Goal: Task Accomplishment & Management: Complete application form

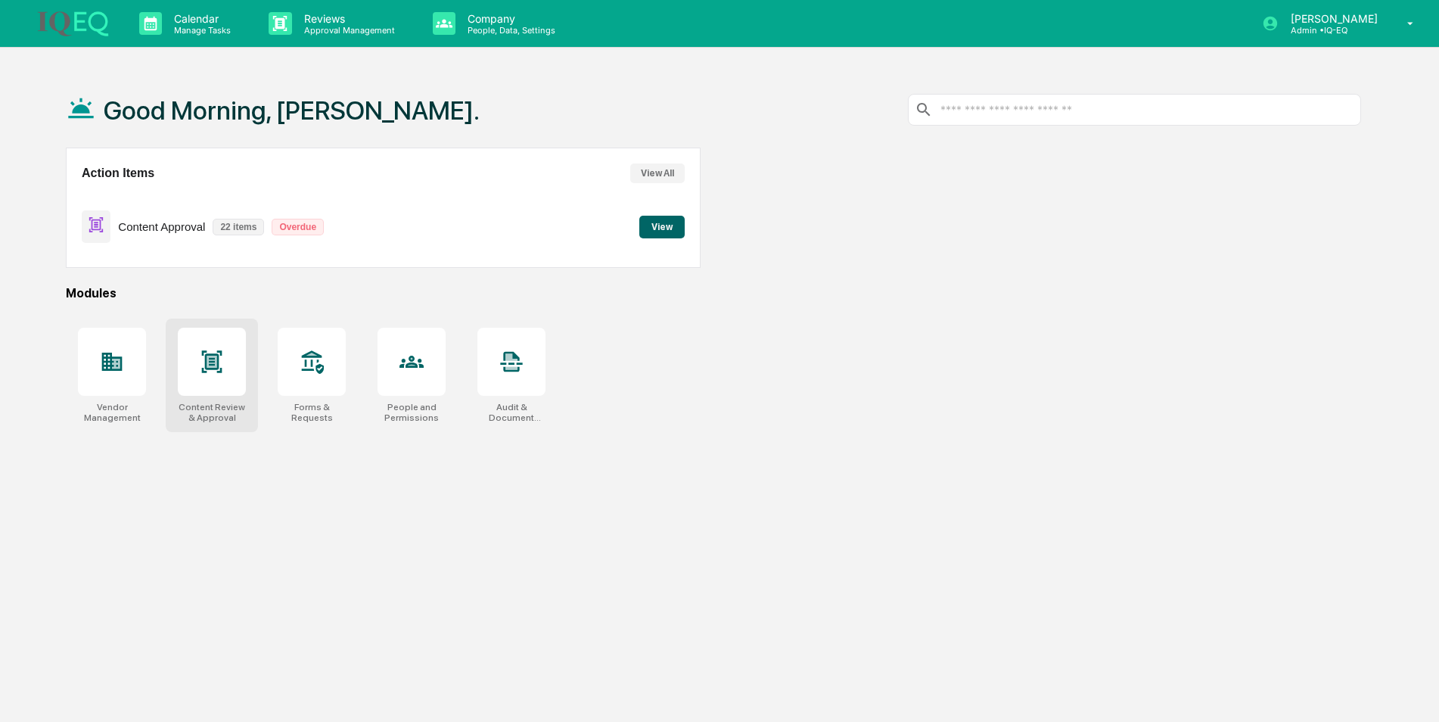
click at [240, 384] on div at bounding box center [212, 362] width 68 height 68
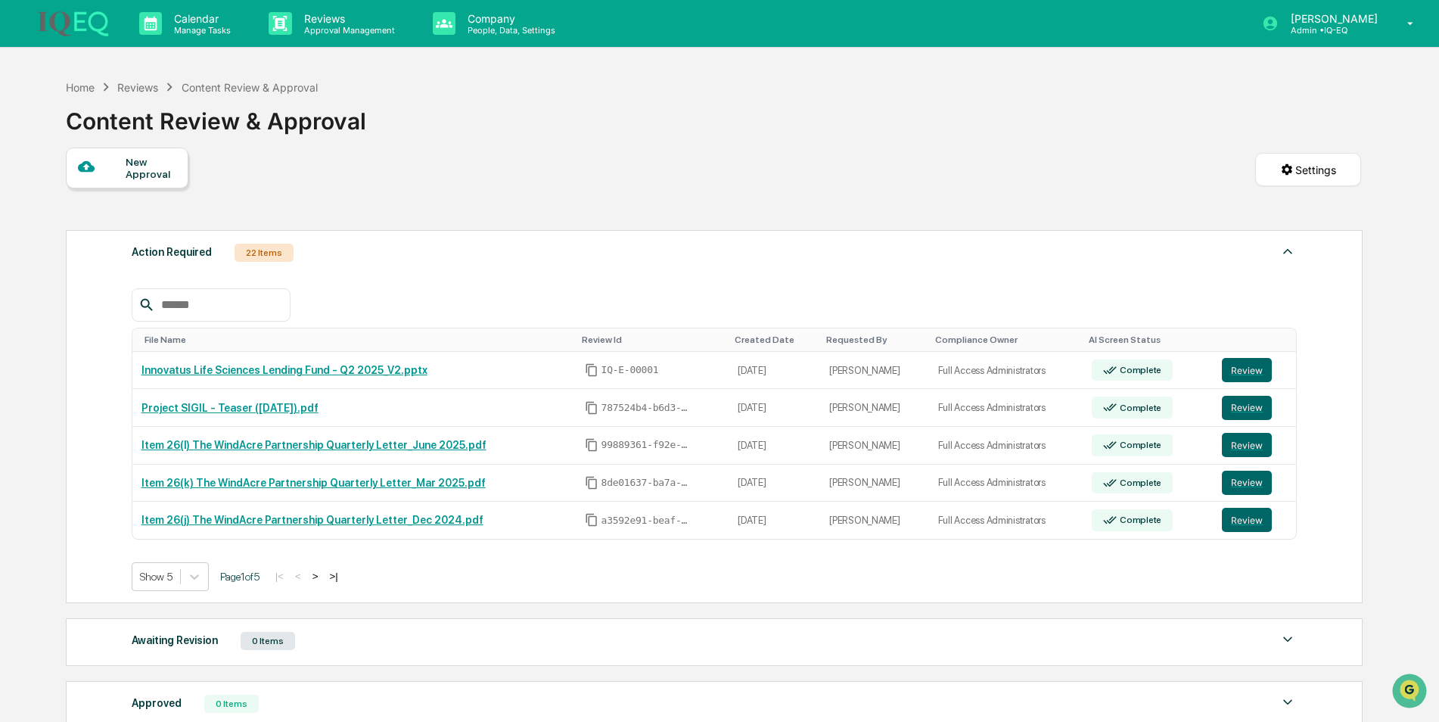
click at [158, 167] on div "New Approval" at bounding box center [151, 168] width 51 height 24
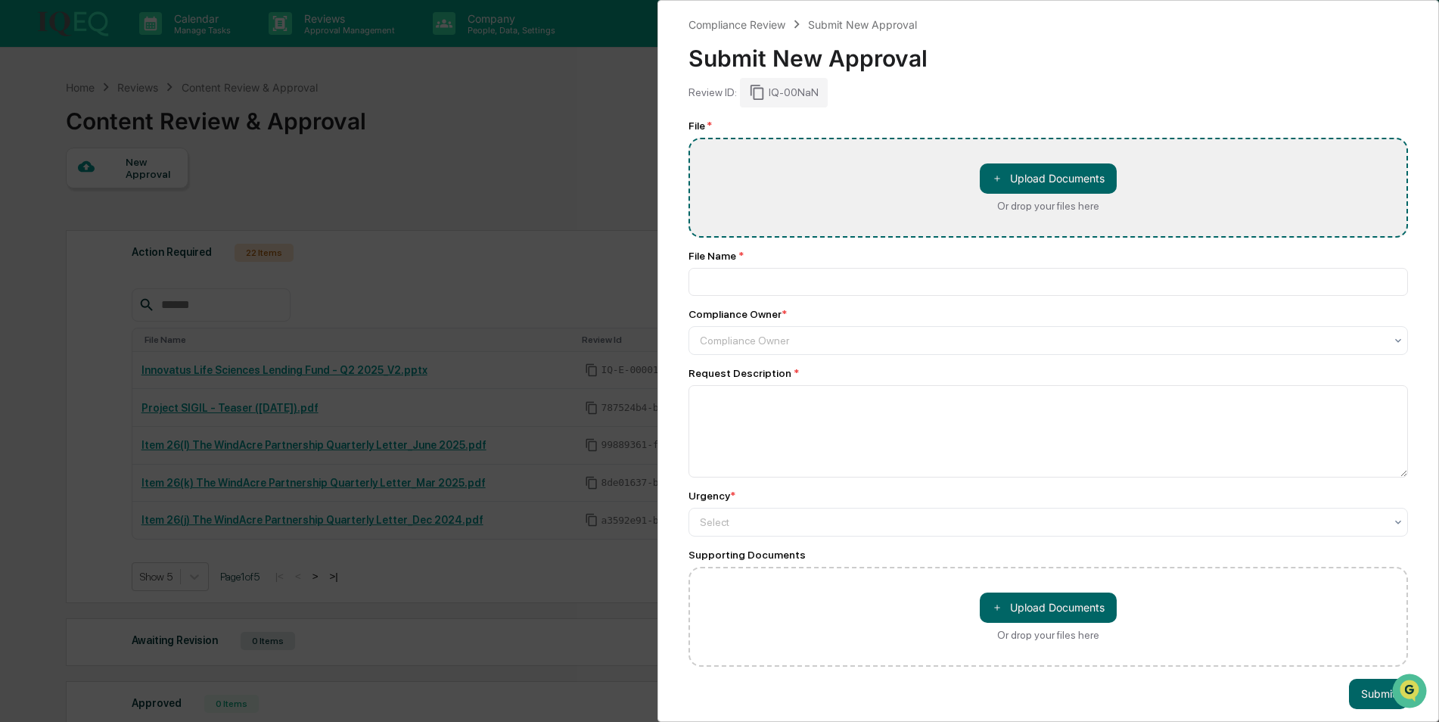
type input "**********"
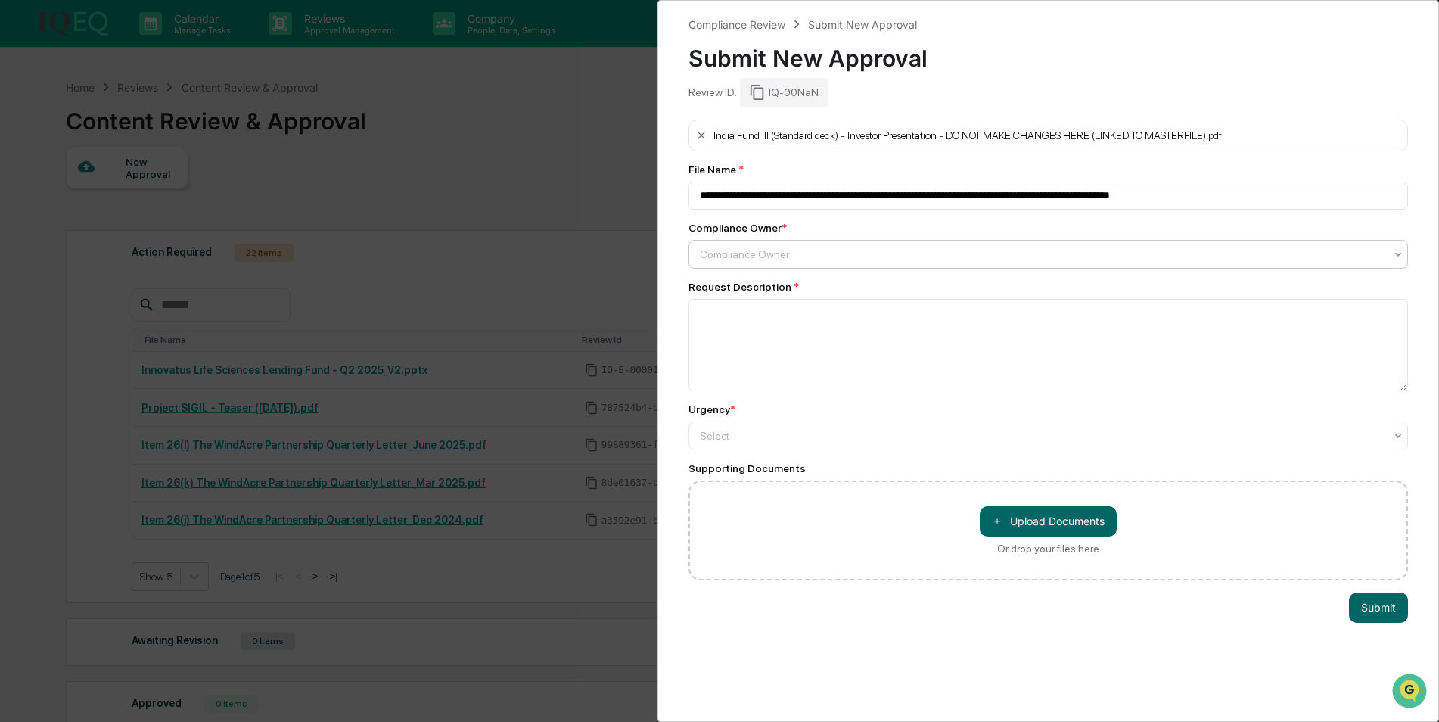
click at [779, 263] on div "Compliance Owner" at bounding box center [1042, 254] width 700 height 21
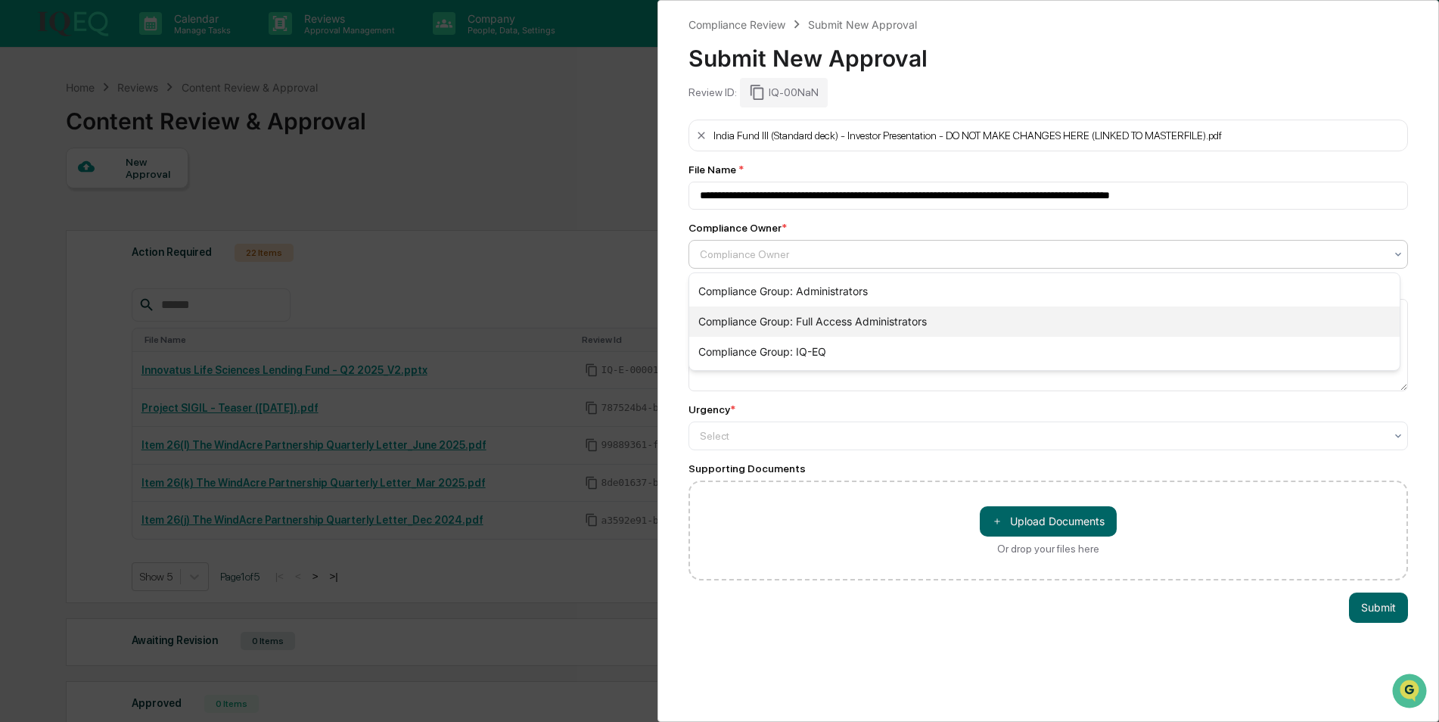
click at [788, 320] on div "Compliance Group: Full Access Administrators" at bounding box center [1044, 321] width 711 height 30
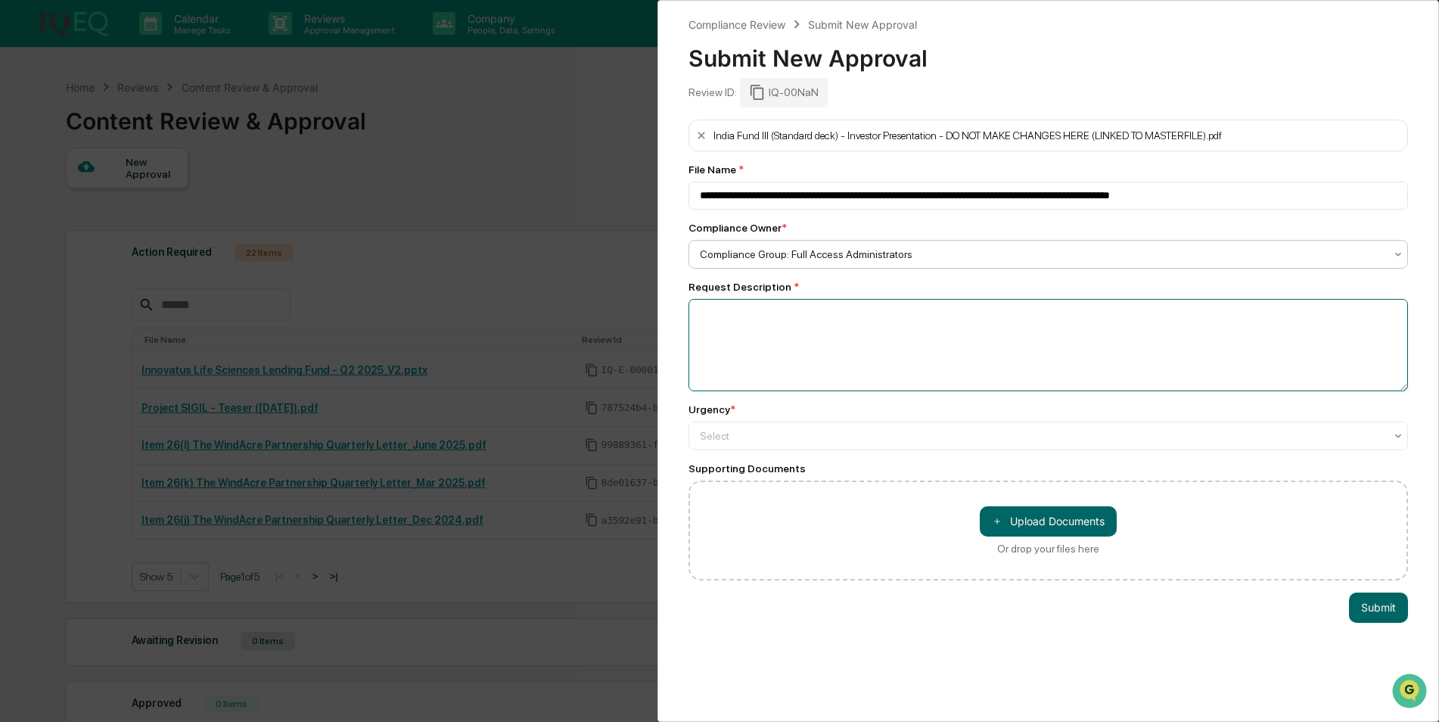
click at [779, 320] on textarea at bounding box center [1049, 345] width 720 height 92
type textarea "**********"
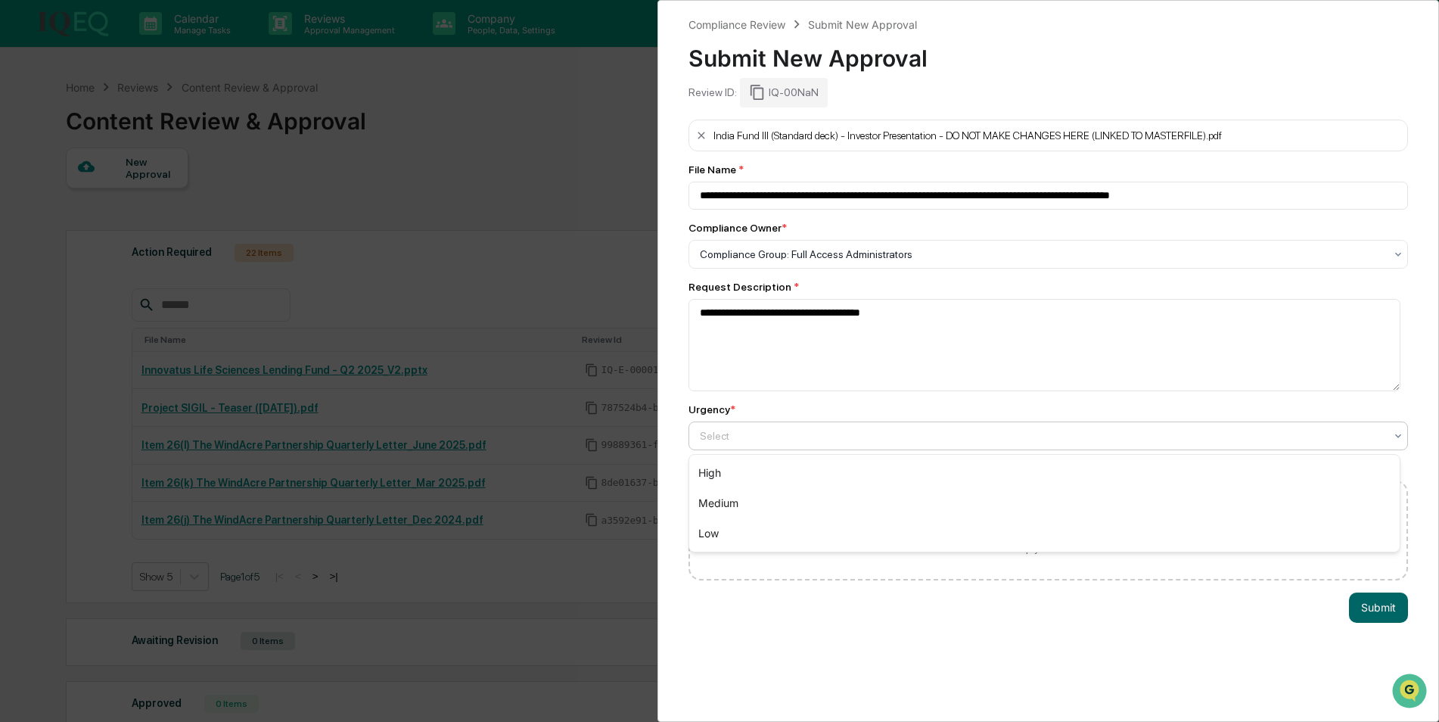
click at [751, 445] on div "Select" at bounding box center [1042, 435] width 700 height 21
click at [759, 480] on div "High" at bounding box center [1044, 473] width 711 height 30
click at [1366, 614] on button "Submit" at bounding box center [1378, 607] width 59 height 30
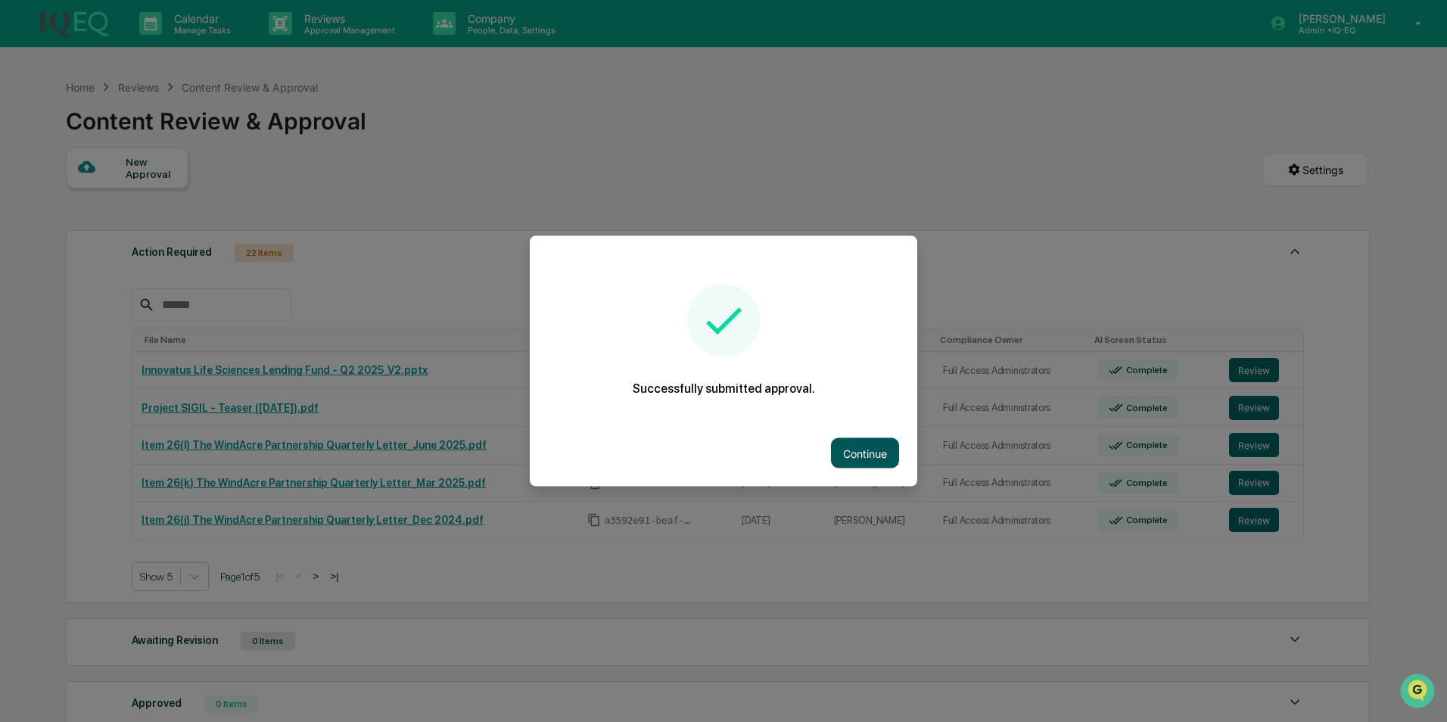
click at [856, 459] on button "Continue" at bounding box center [865, 453] width 68 height 30
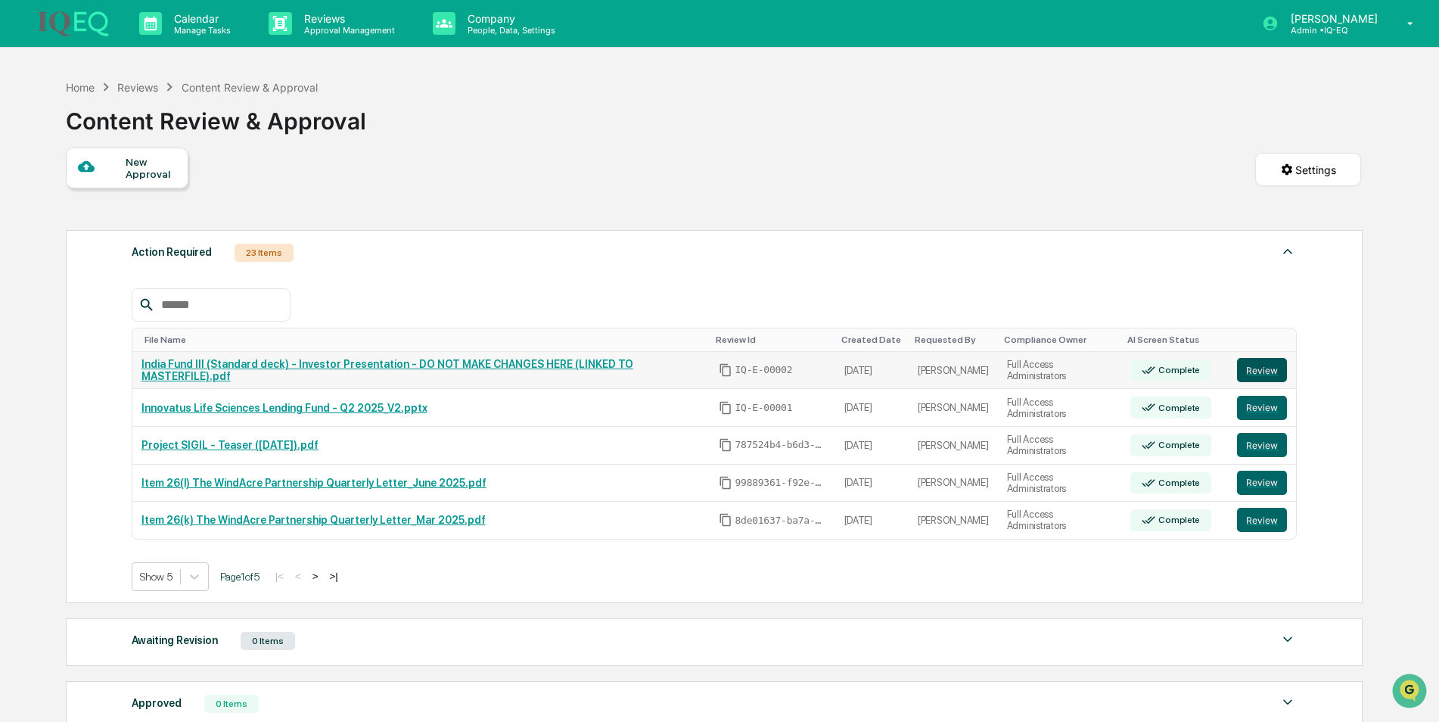
click at [1259, 375] on button "Review" at bounding box center [1262, 370] width 50 height 24
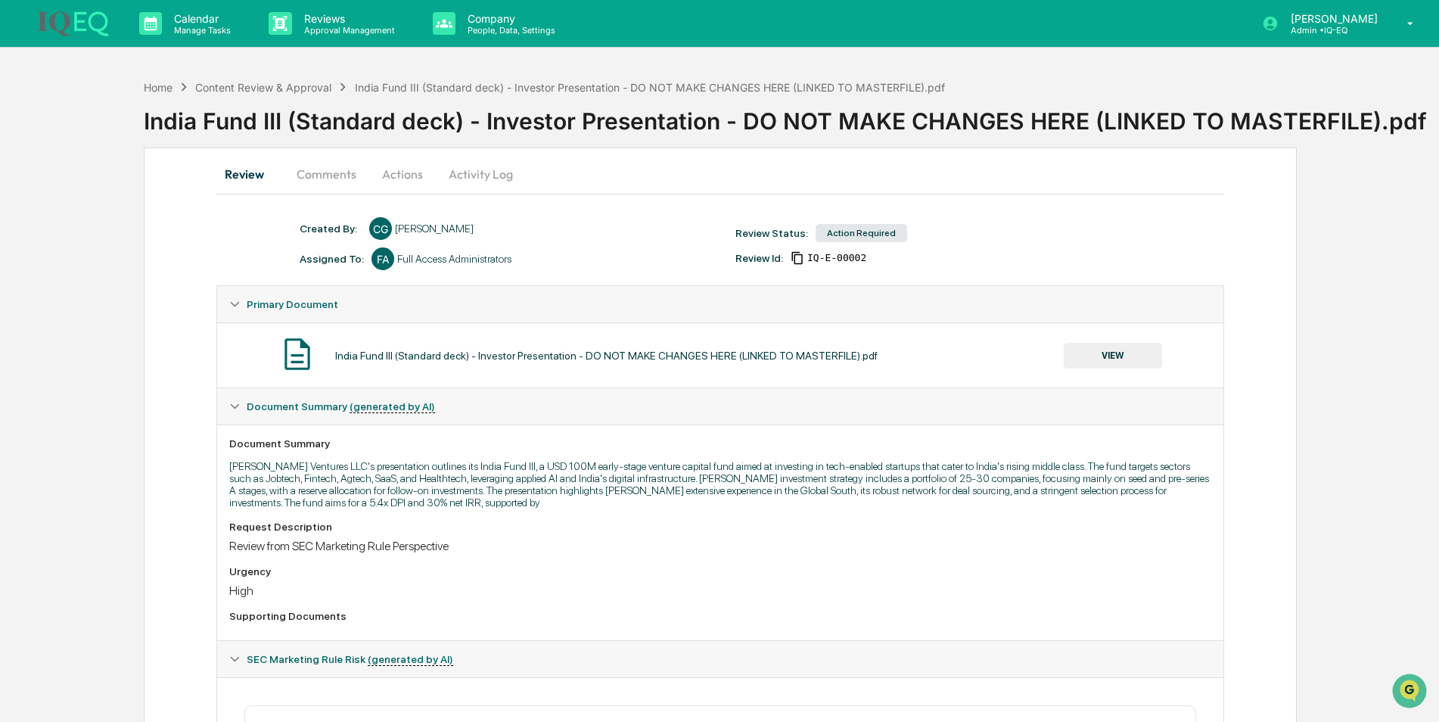
click at [400, 179] on button "Actions" at bounding box center [403, 174] width 68 height 36
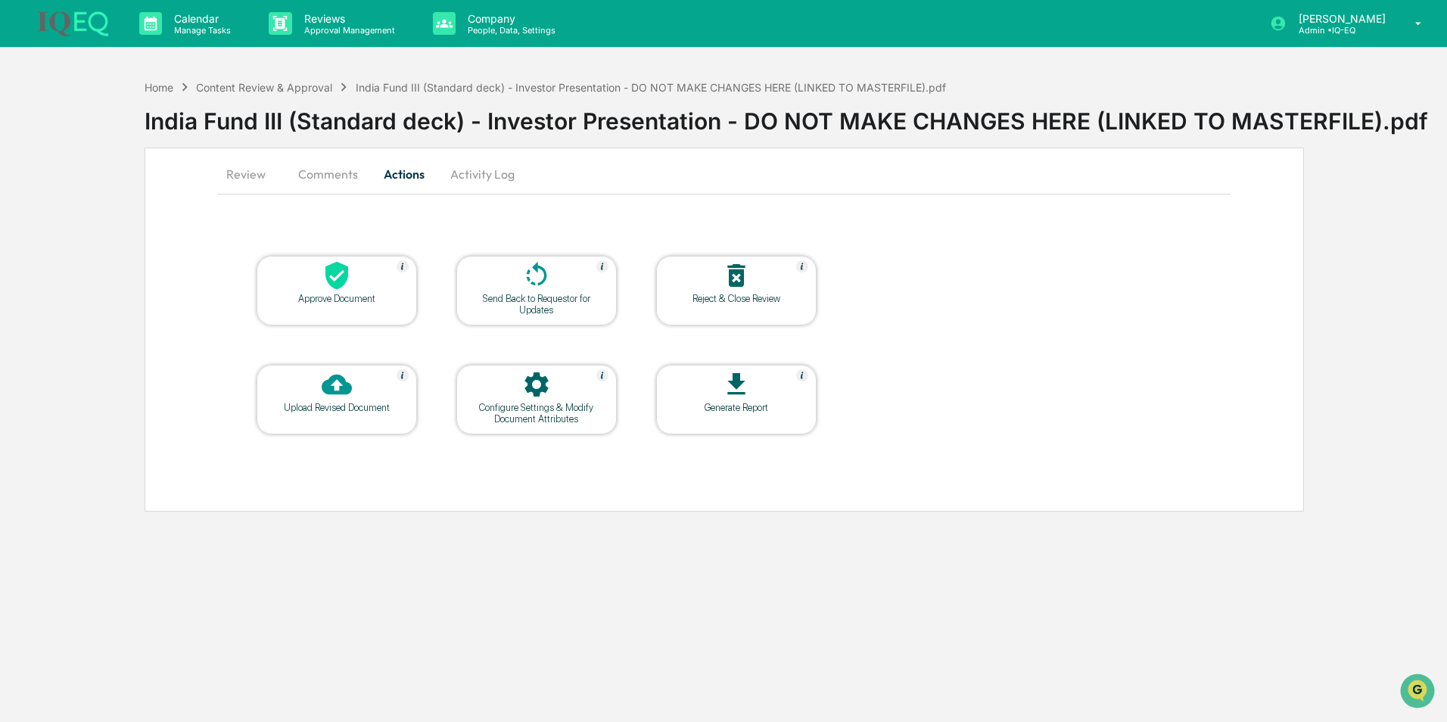
click at [757, 390] on div at bounding box center [736, 385] width 151 height 33
click at [320, 177] on button "Comments" at bounding box center [328, 174] width 84 height 36
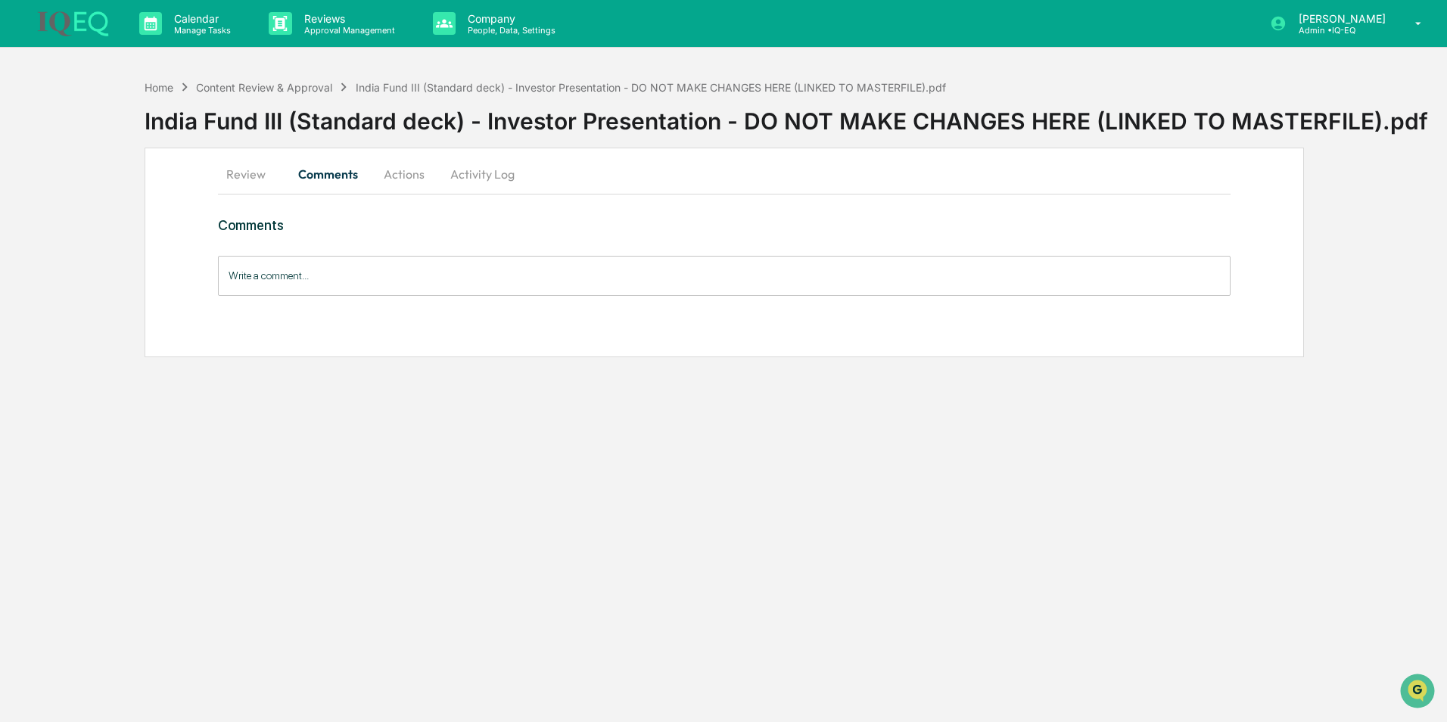
click at [243, 179] on button "Review" at bounding box center [252, 174] width 68 height 36
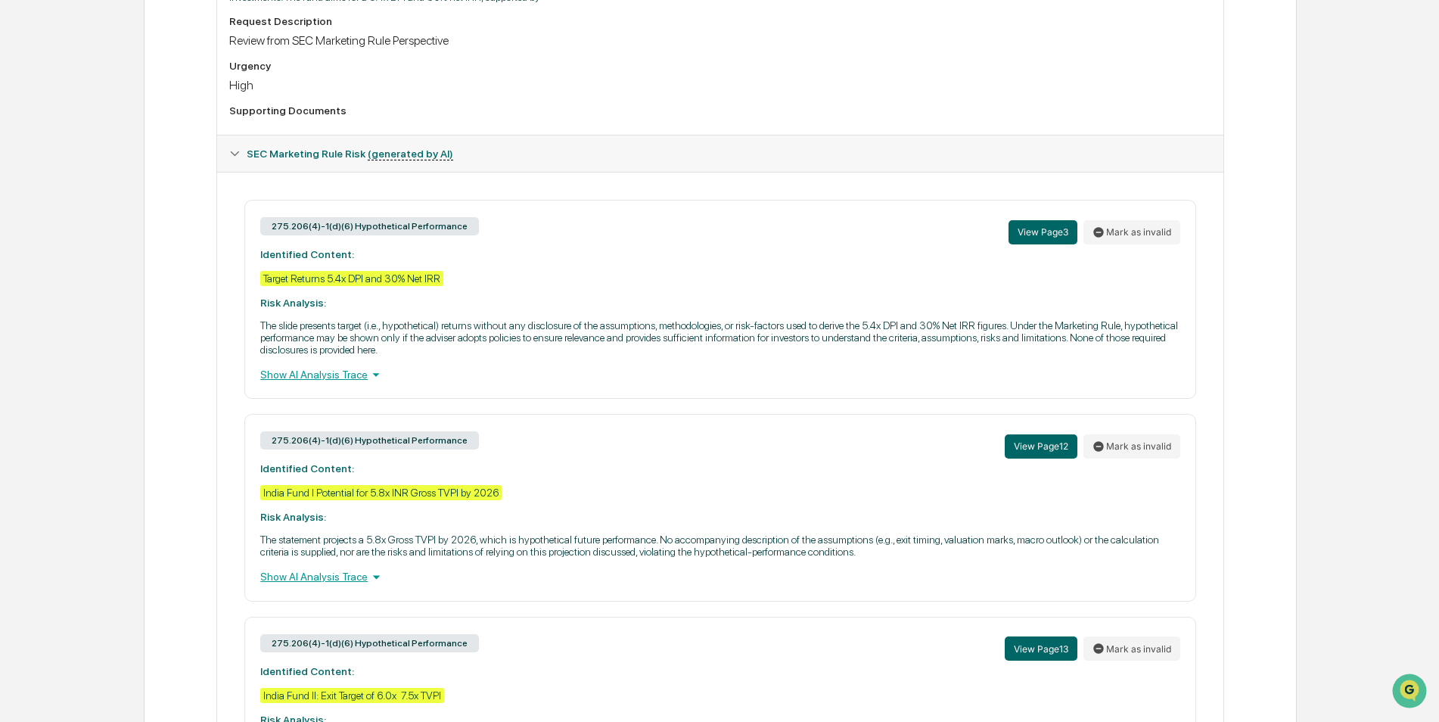
scroll to position [506, 0]
click at [1060, 649] on button "View Page 13" at bounding box center [1041, 648] width 73 height 24
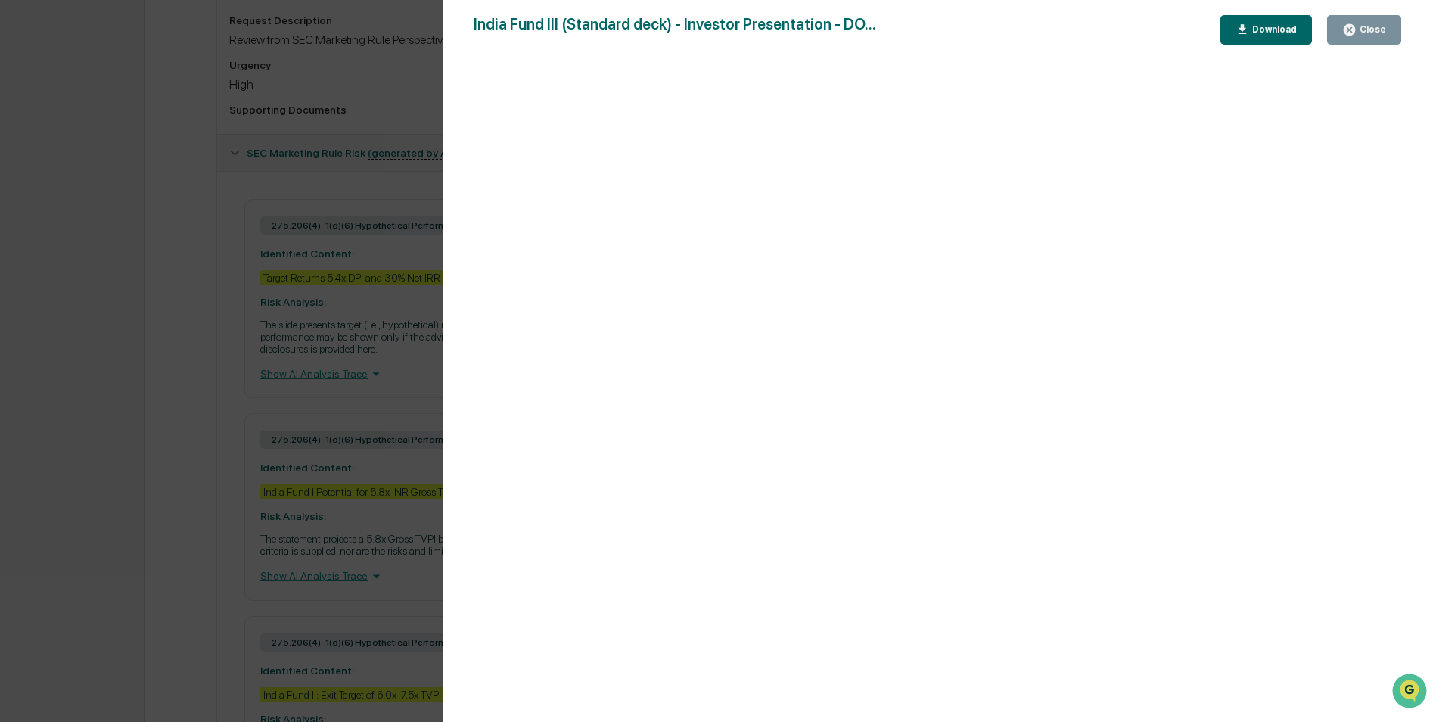
click at [338, 378] on div "Version History 09/11/2025, 03:16 PM Christy Gersch India Fund III (Standard de…" at bounding box center [719, 361] width 1439 height 722
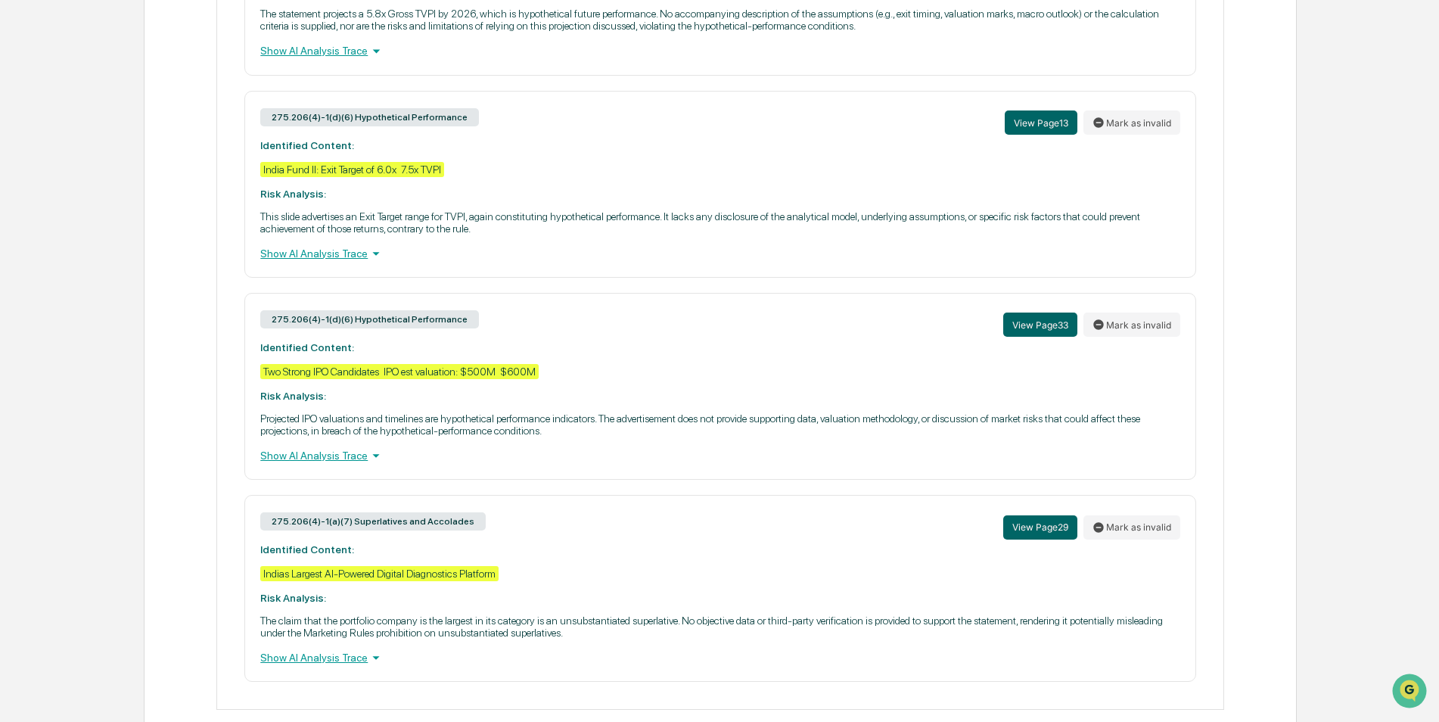
scroll to position [1058, 0]
